Goal: Task Accomplishment & Management: Use online tool/utility

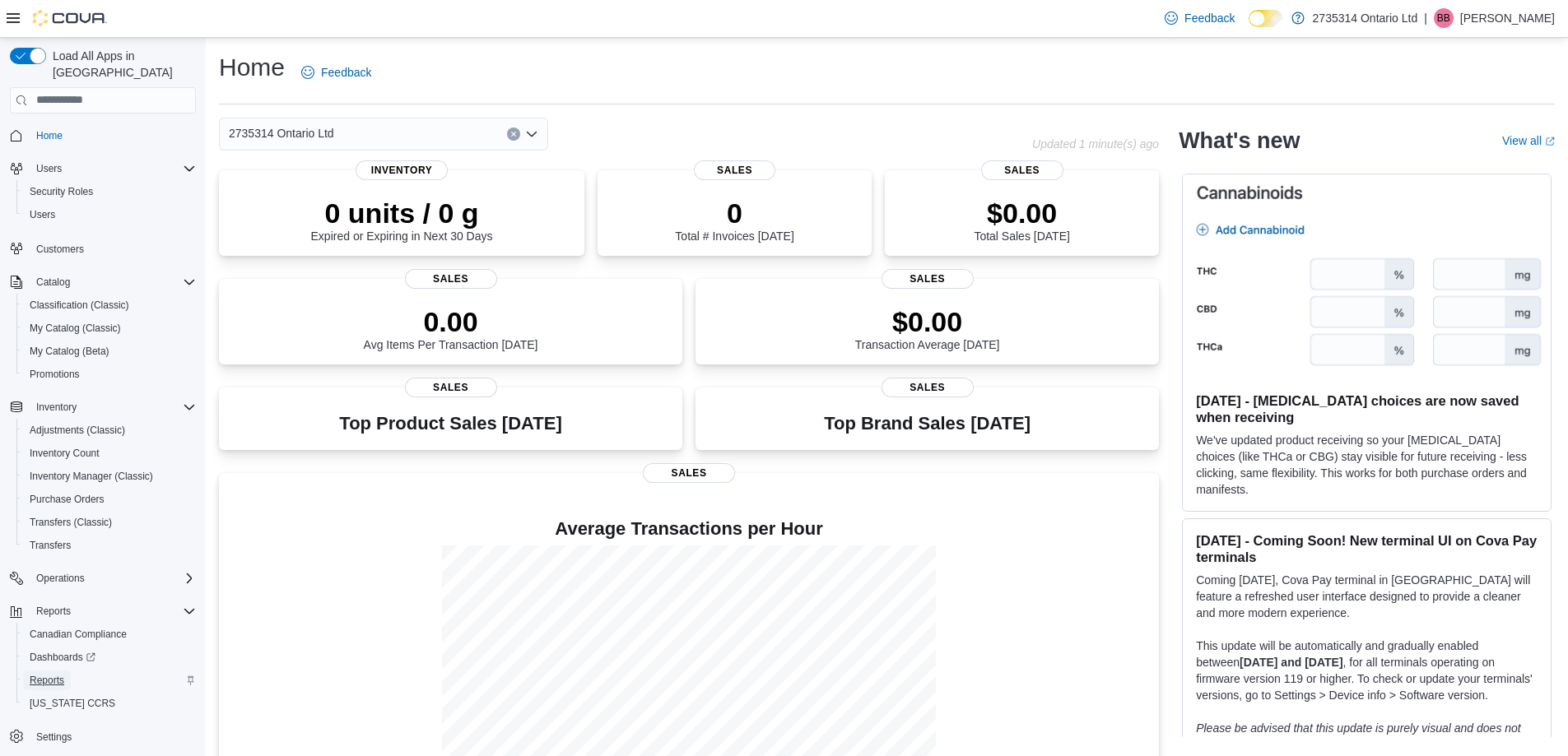
click at [55, 674] on span "Reports" at bounding box center [46, 681] width 34 height 13
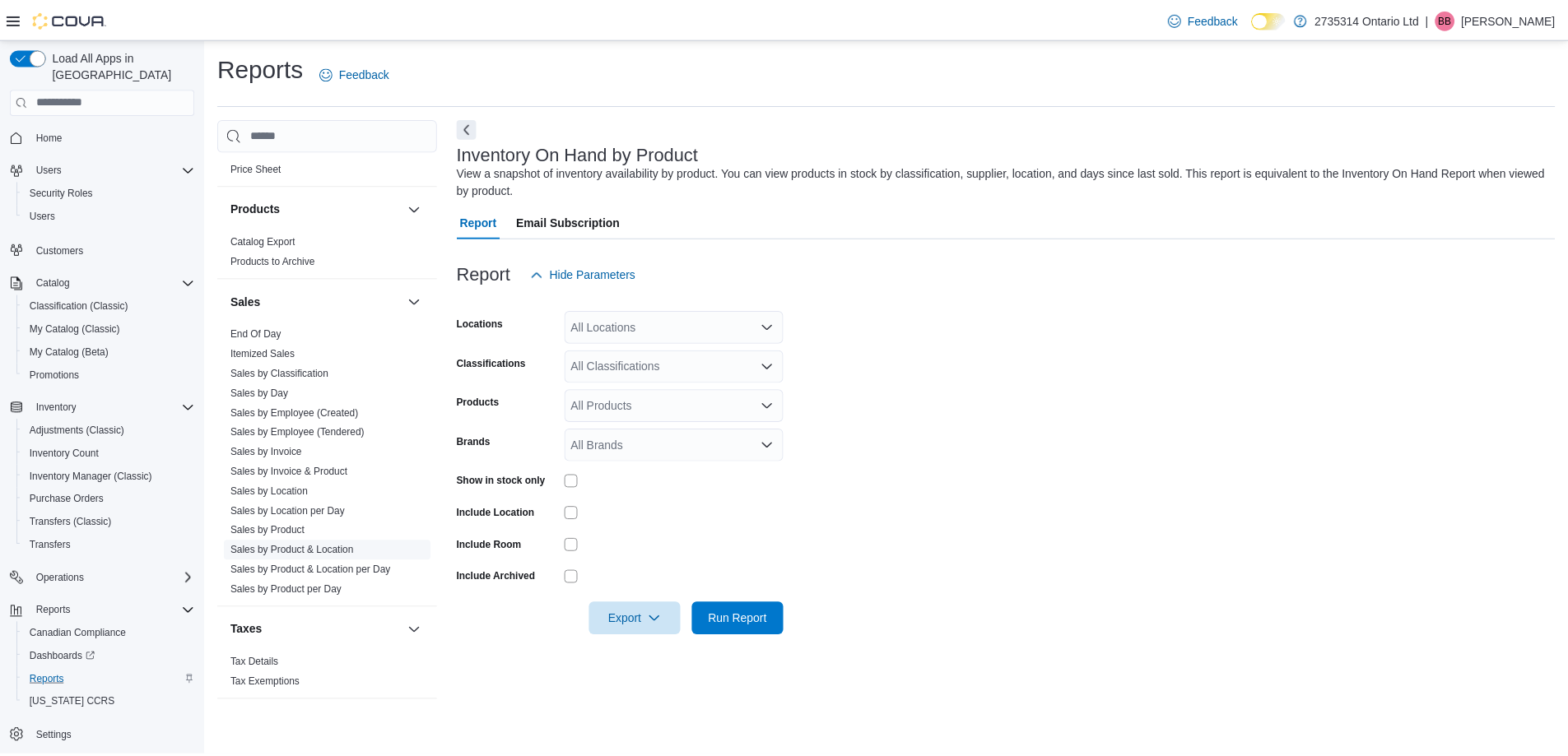
scroll to position [364, 0]
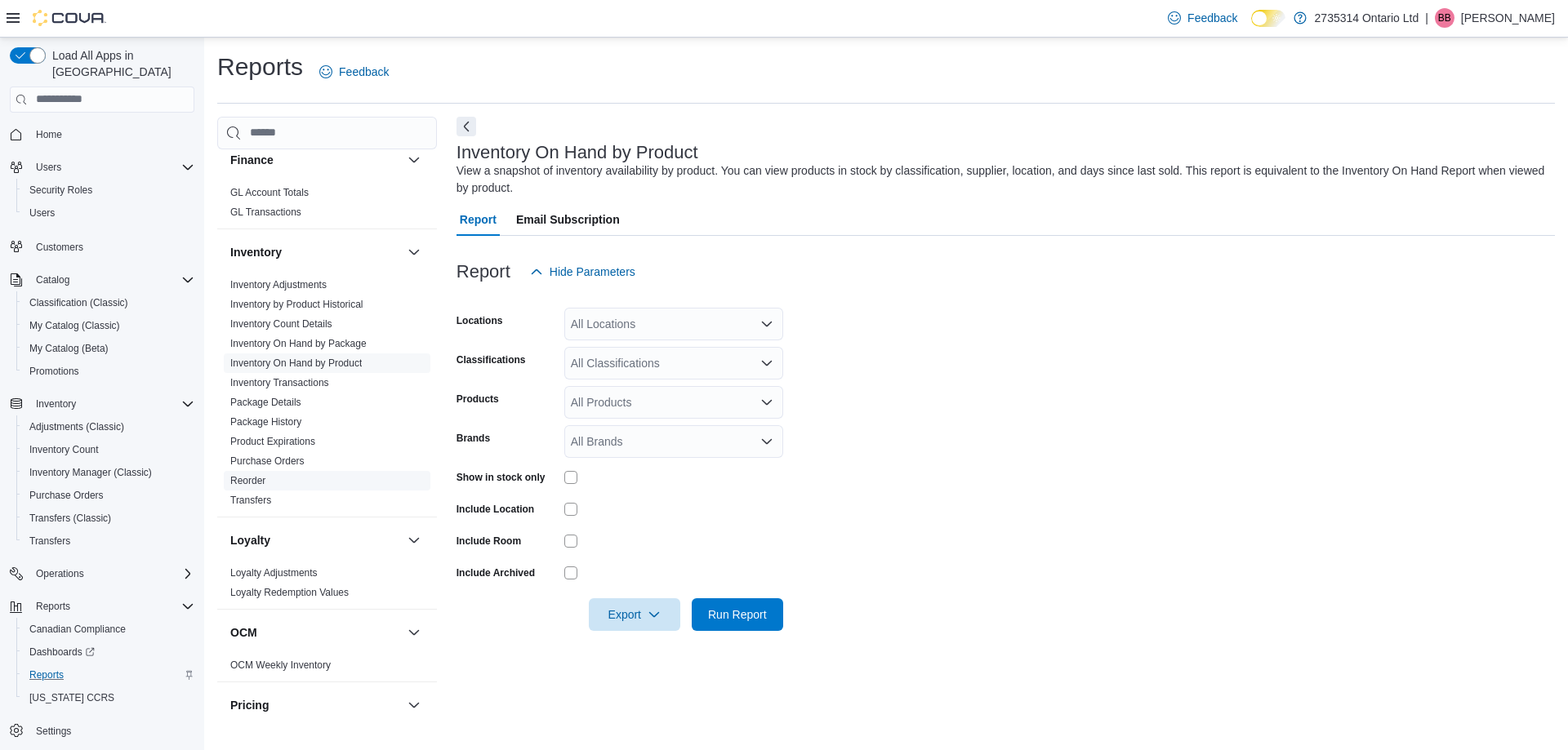
click at [256, 481] on link "Reorder" at bounding box center [248, 481] width 35 height 12
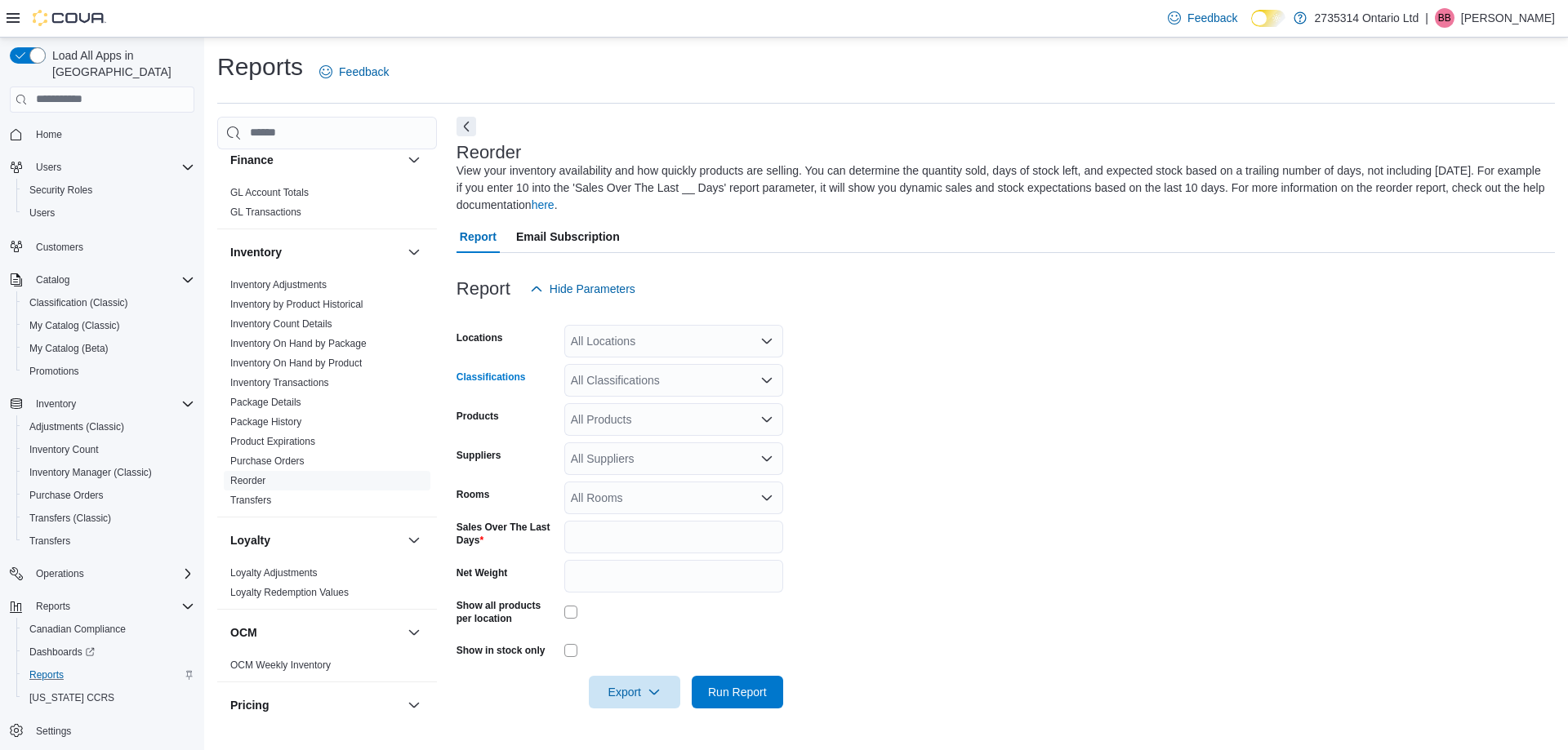
click at [627, 380] on div "All Classifications" at bounding box center [674, 380] width 219 height 32
click at [620, 430] on span "Flower" at bounding box center [616, 432] width 34 height 17
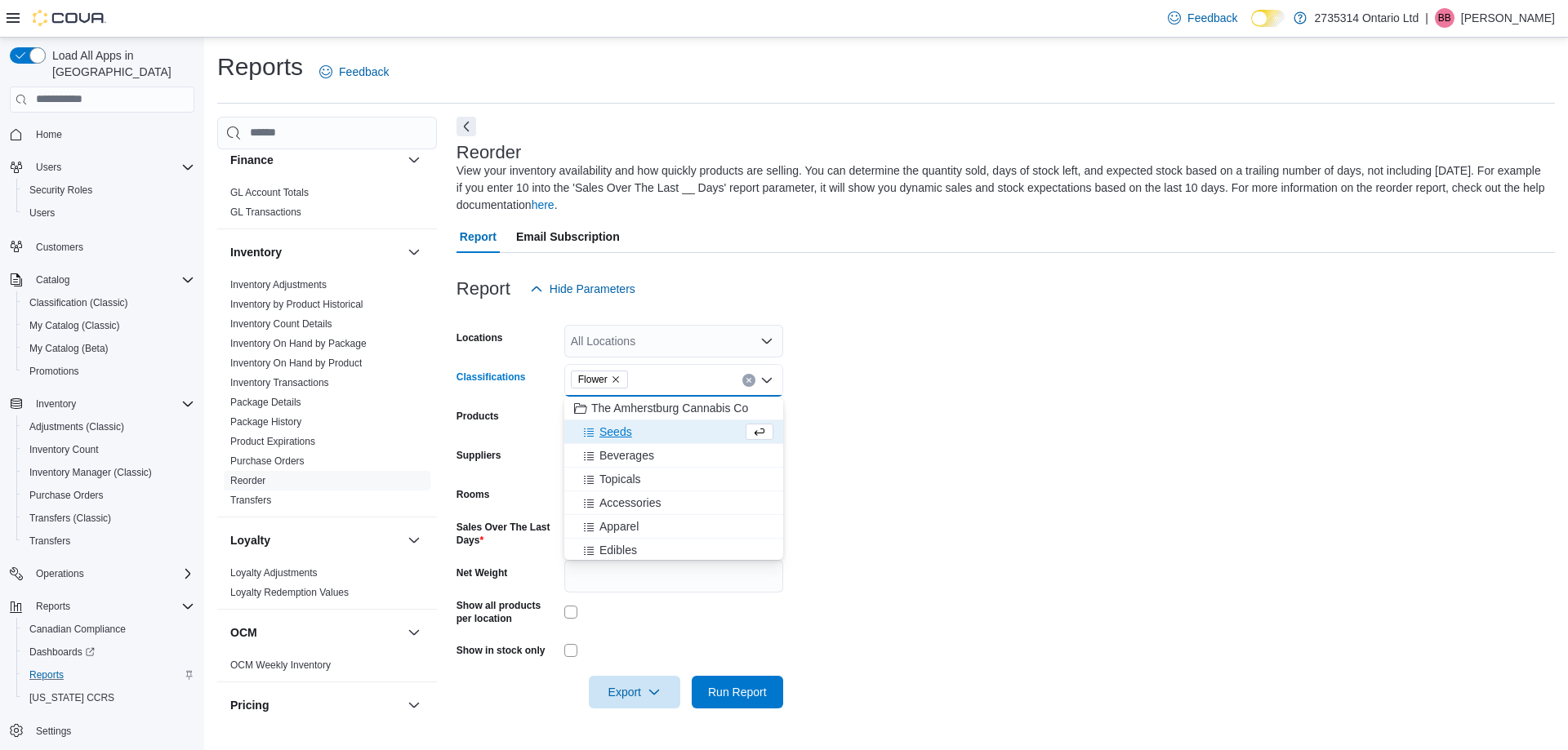
click at [620, 430] on span "Seeds" at bounding box center [615, 432] width 32 height 17
click at [620, 430] on span "Beverages" at bounding box center [627, 432] width 55 height 17
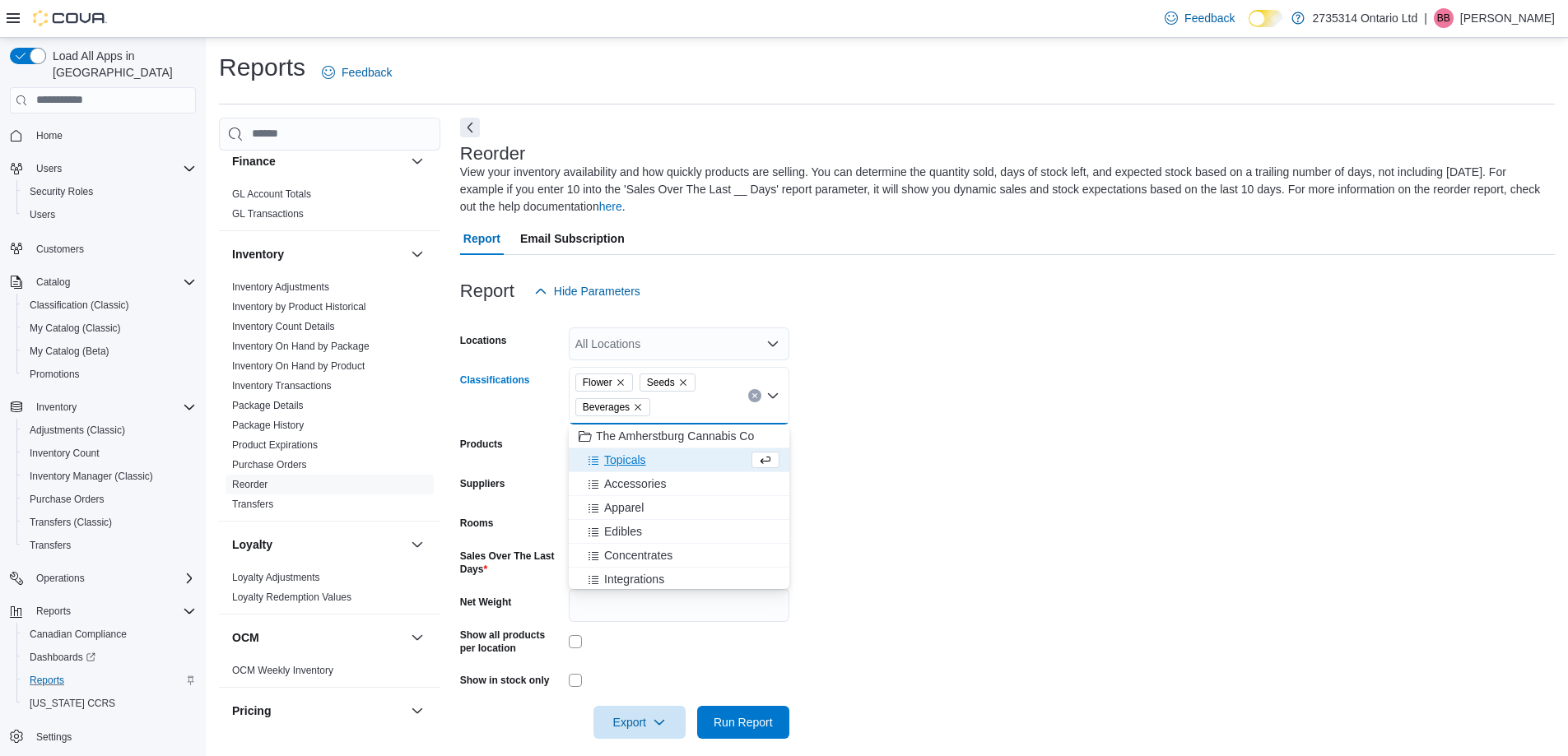
click at [622, 458] on span "Topicals" at bounding box center [625, 460] width 42 height 17
click at [622, 505] on span "Edibles" at bounding box center [622, 508] width 38 height 17
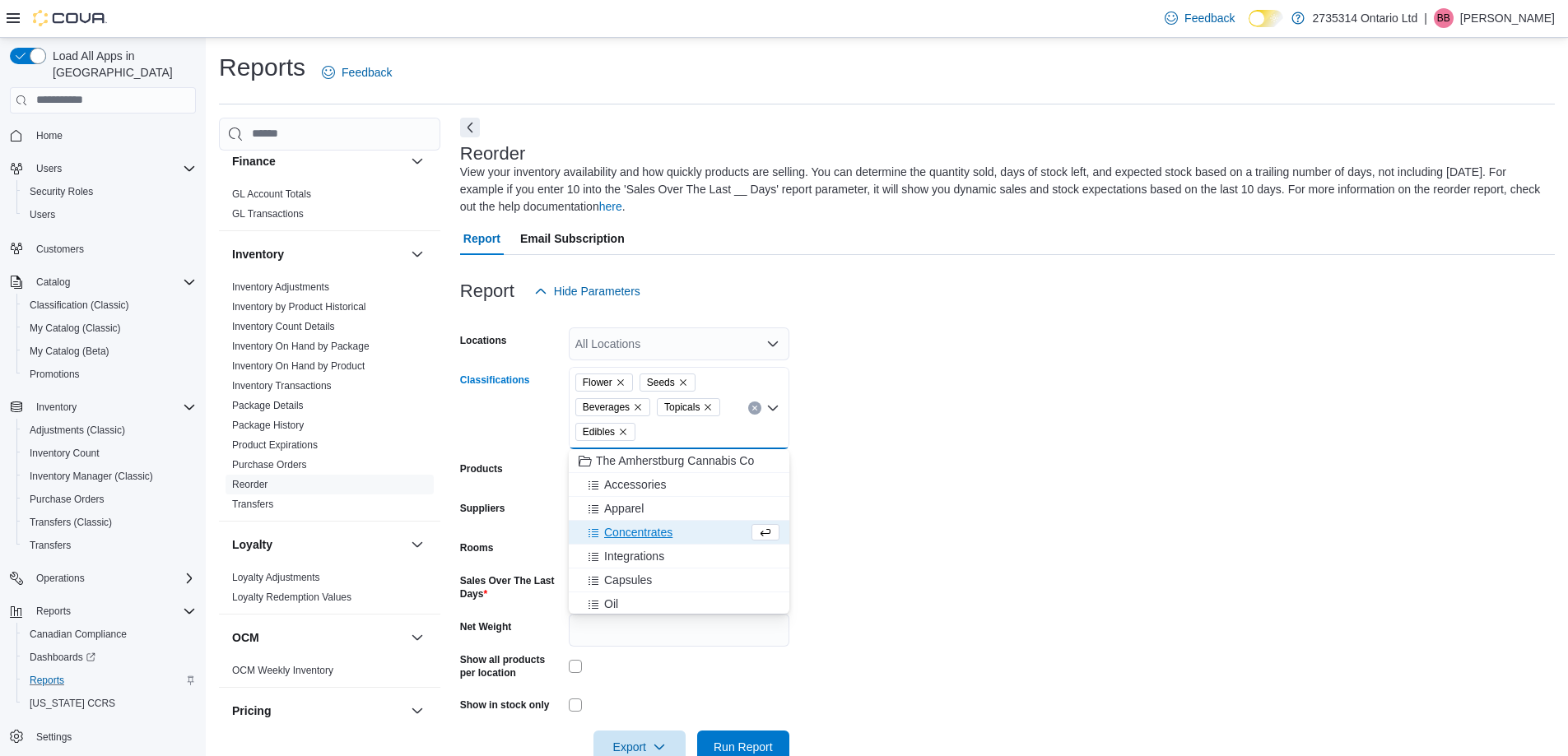
click at [621, 529] on span "Concentrates" at bounding box center [638, 533] width 69 height 17
click at [628, 560] on span "Capsules" at bounding box center [627, 556] width 48 height 17
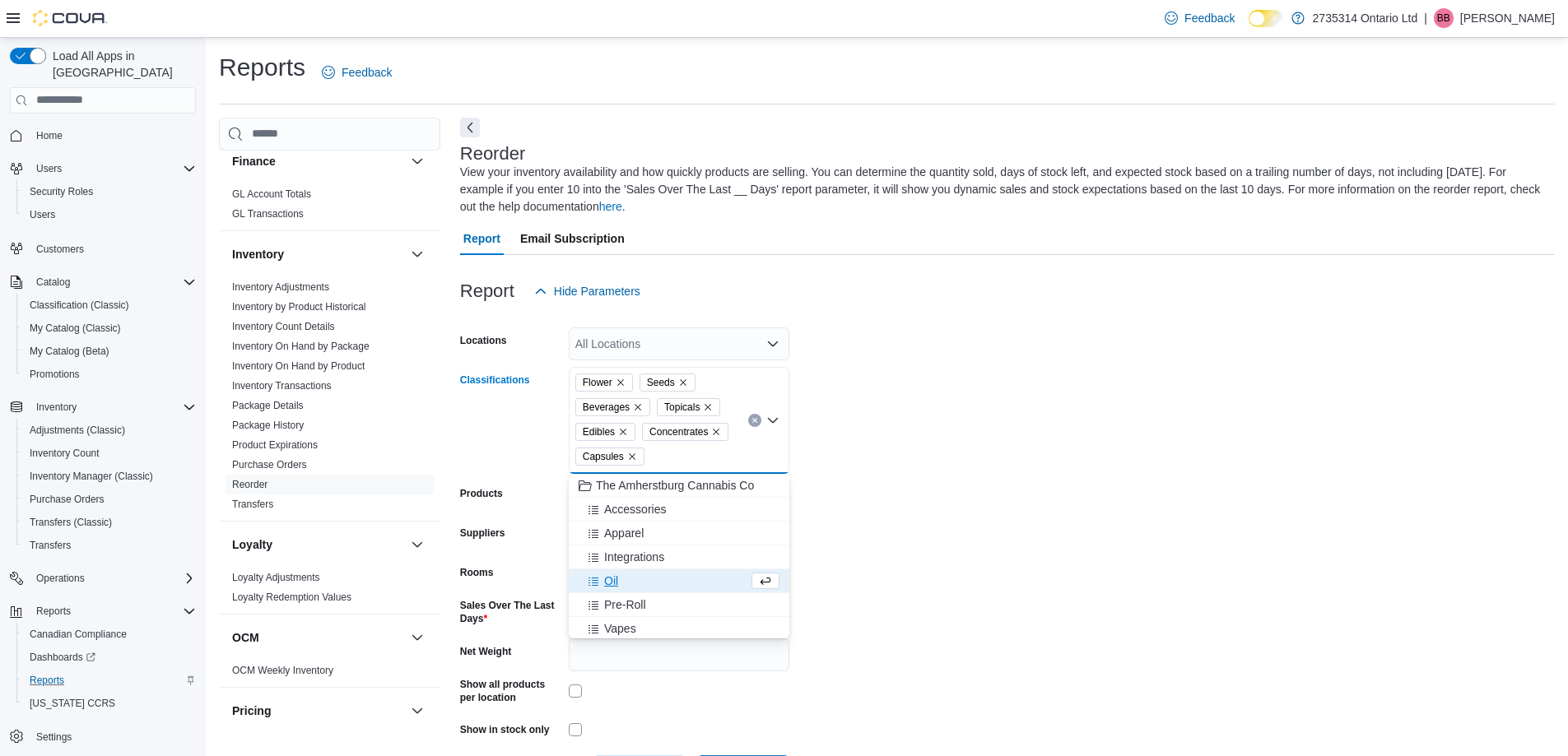
click at [610, 578] on span "Oil" at bounding box center [611, 581] width 14 height 17
click at [621, 627] on span "Batteries" at bounding box center [627, 629] width 45 height 17
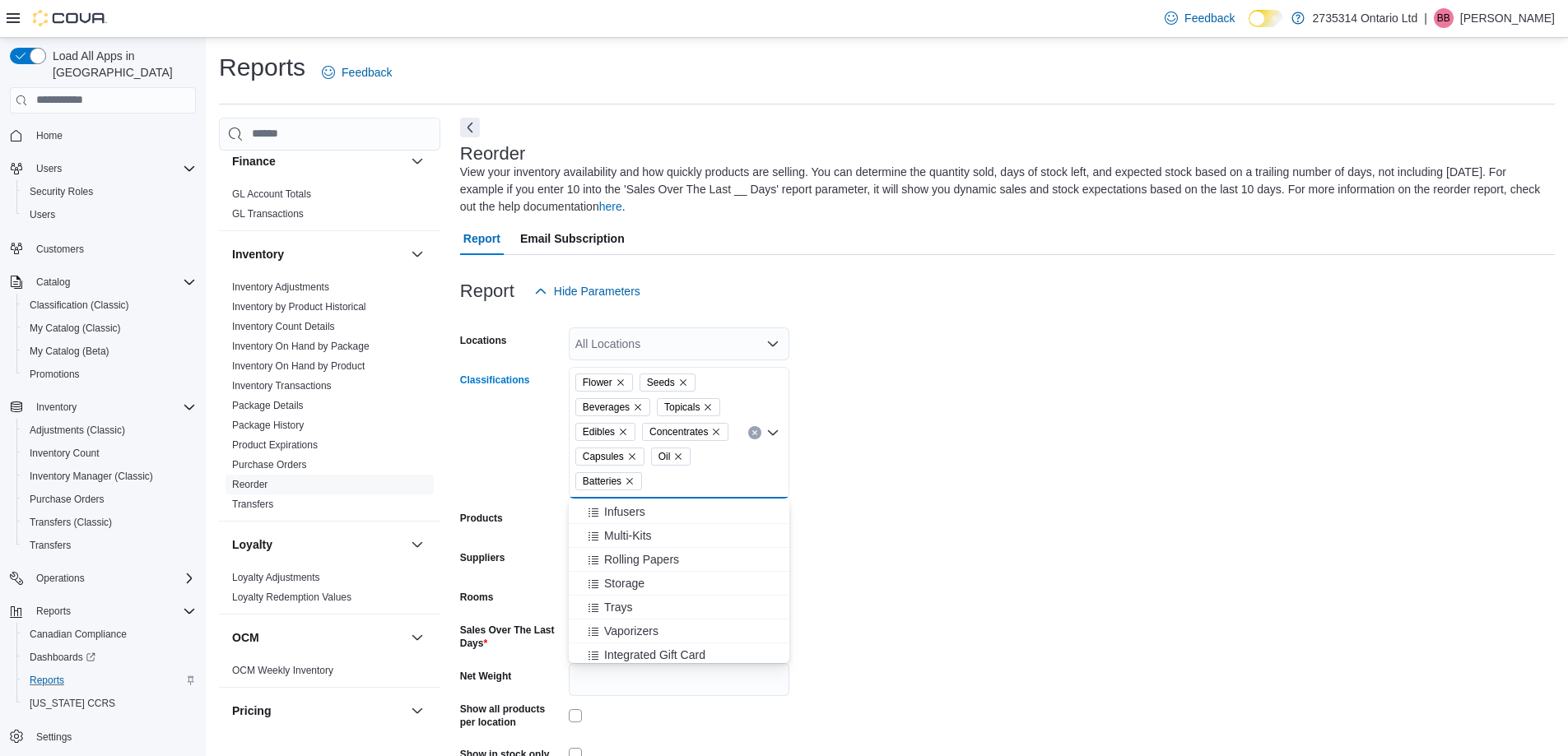
scroll to position [241, 0]
click at [887, 571] on form "Locations All Locations Classifications Flower Seeds Beverages Topicals Edibles…" at bounding box center [1007, 560] width 1094 height 505
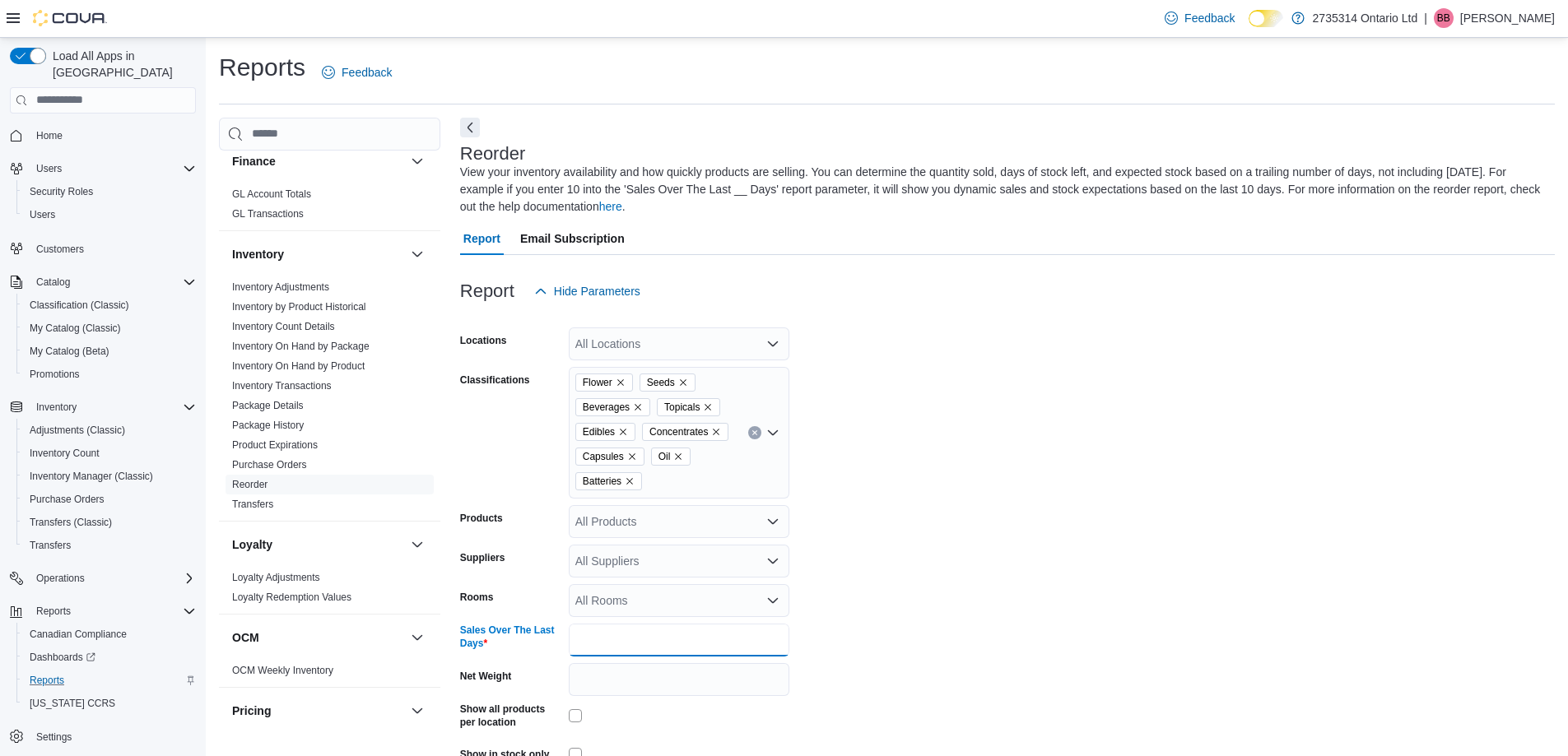
click at [615, 642] on input "*" at bounding box center [679, 640] width 221 height 33
type input "**"
click at [979, 495] on form "Locations All Locations Classifications Flower Seeds Beverages Topicals Edibles…" at bounding box center [1007, 560] width 1094 height 505
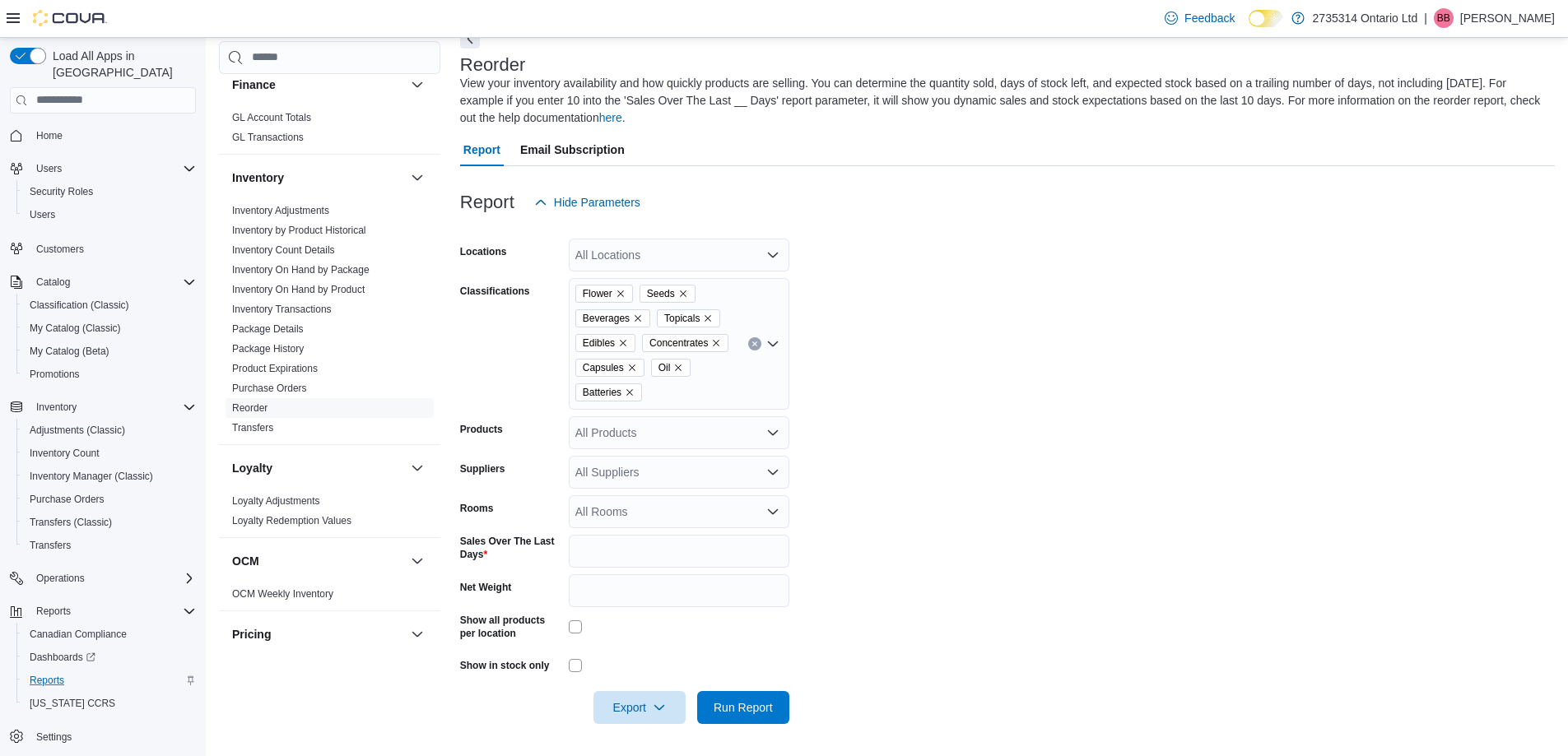
scroll to position [89, 0]
click at [660, 721] on span "Export" at bounding box center [639, 706] width 73 height 33
click at [666, 615] on button "Export to Excel" at bounding box center [642, 607] width 94 height 33
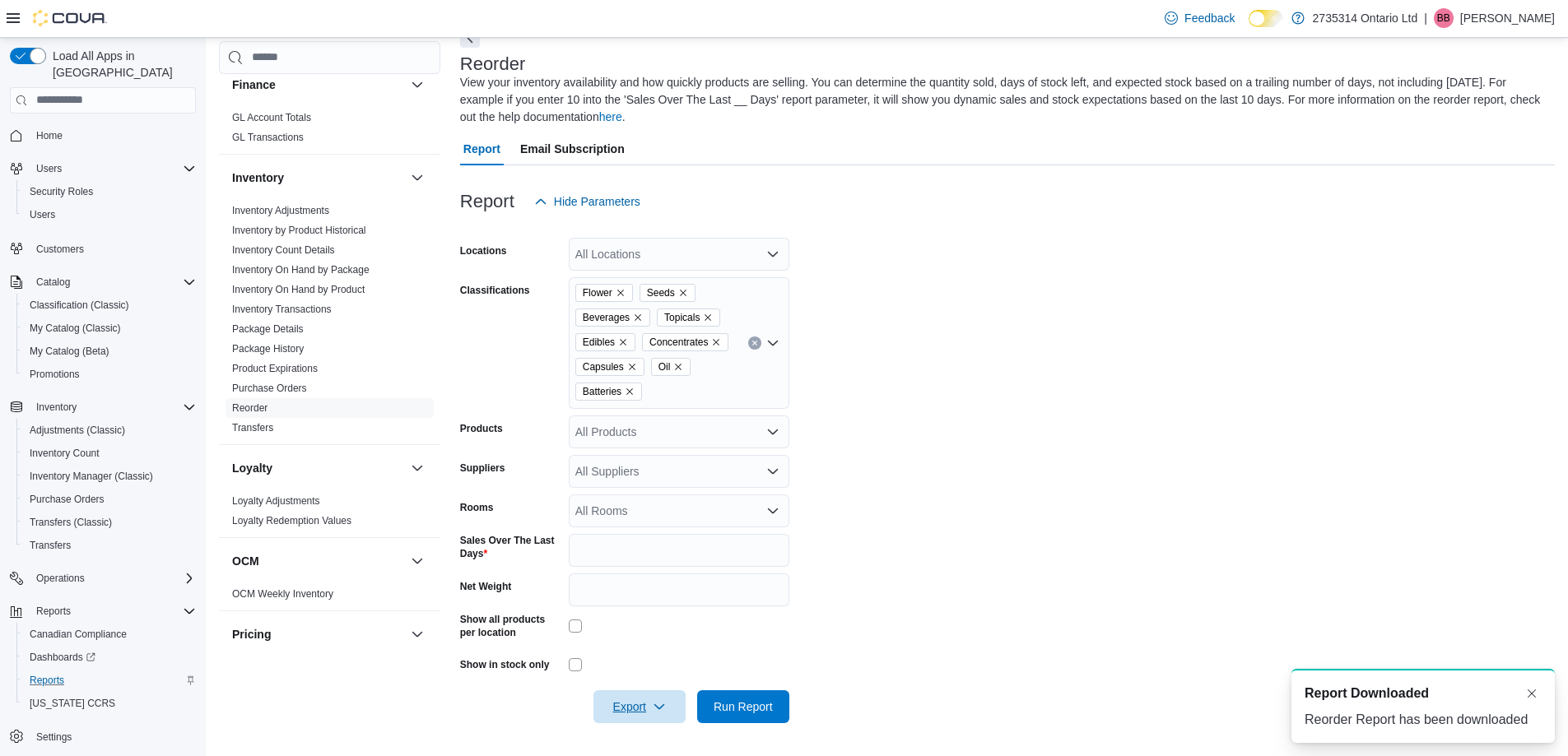
scroll to position [0, 0]
